Goal: Find specific page/section: Find specific page/section

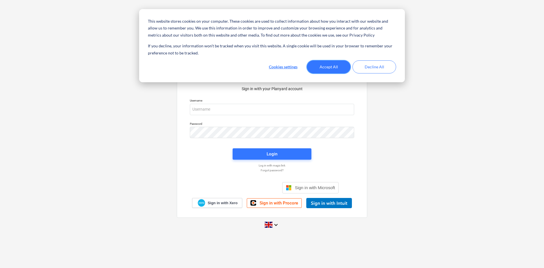
click at [339, 69] on button "Accept All" at bounding box center [329, 66] width 44 height 13
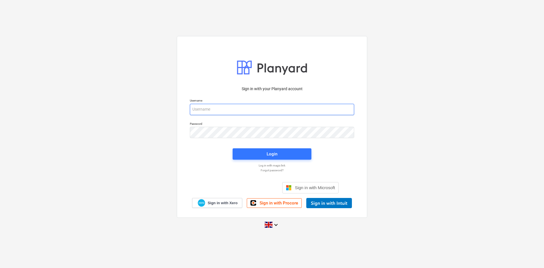
click at [312, 103] on div "Username" at bounding box center [272, 107] width 164 height 16
click at [312, 107] on input "email" at bounding box center [272, 109] width 164 height 11
type input "[PERSON_NAME][EMAIL_ADDRESS][DOMAIN_NAME]"
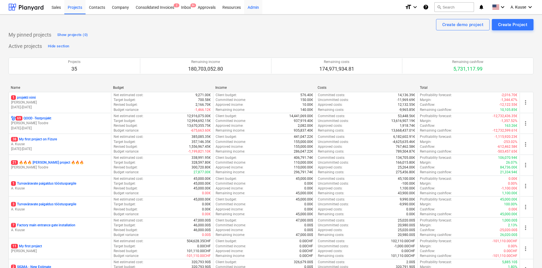
click at [258, 10] on div "Admin" at bounding box center [253, 7] width 18 height 14
